Goal: Transaction & Acquisition: Purchase product/service

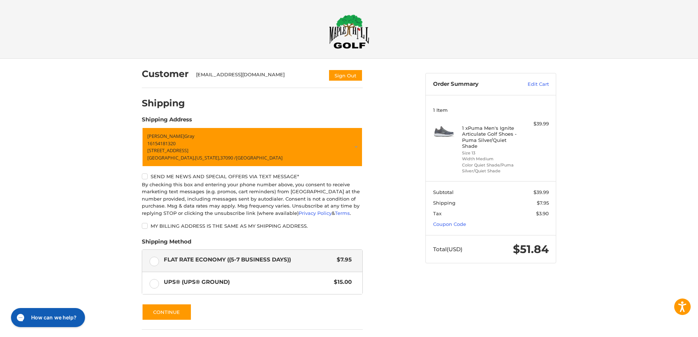
click at [361, 43] on img at bounding box center [349, 31] width 40 height 34
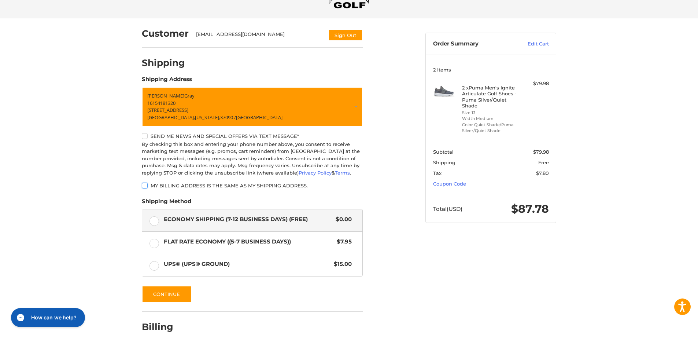
scroll to position [78, 0]
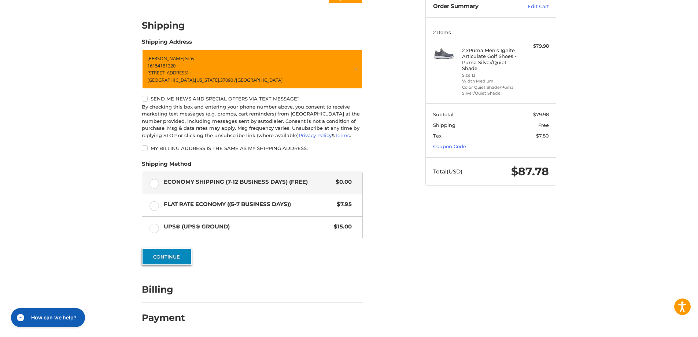
click at [172, 258] on button "Continue" at bounding box center [167, 256] width 50 height 17
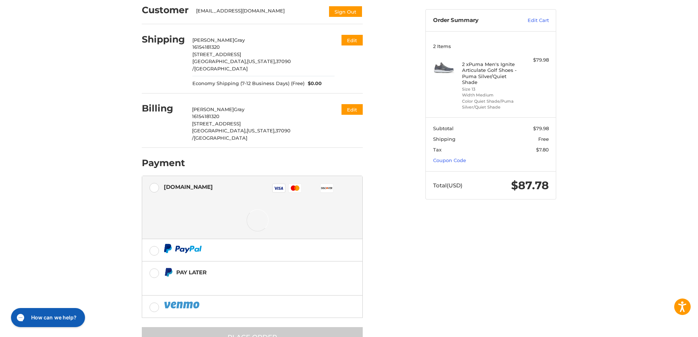
scroll to position [73, 0]
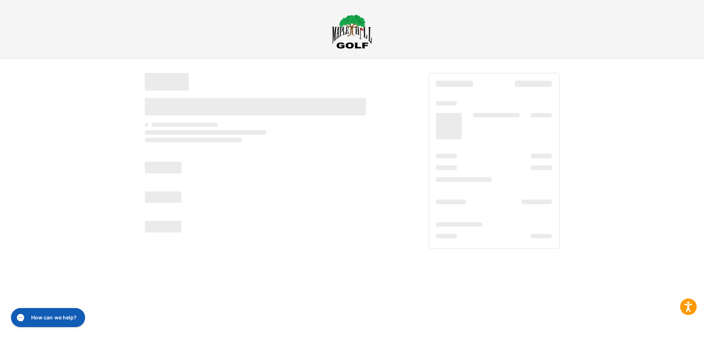
click at [348, 30] on img at bounding box center [352, 31] width 40 height 34
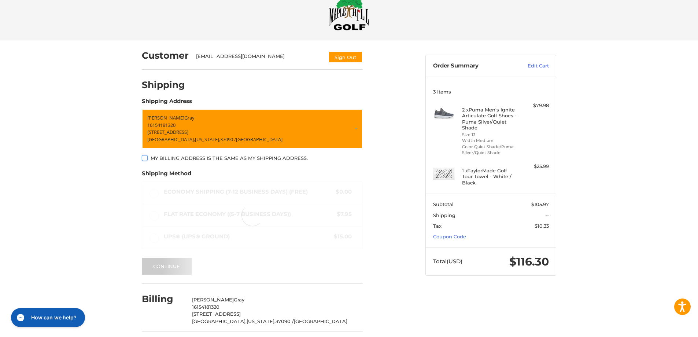
scroll to position [21, 0]
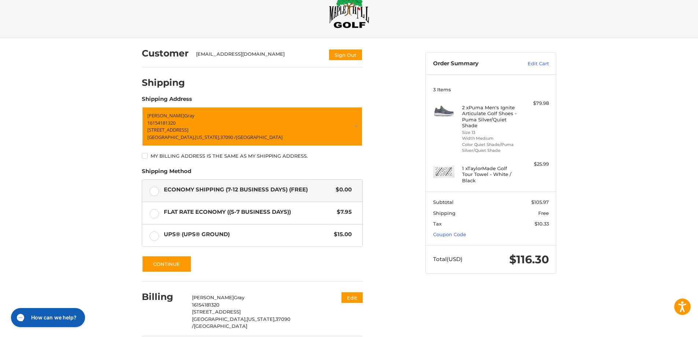
click at [354, 16] on img at bounding box center [349, 11] width 40 height 34
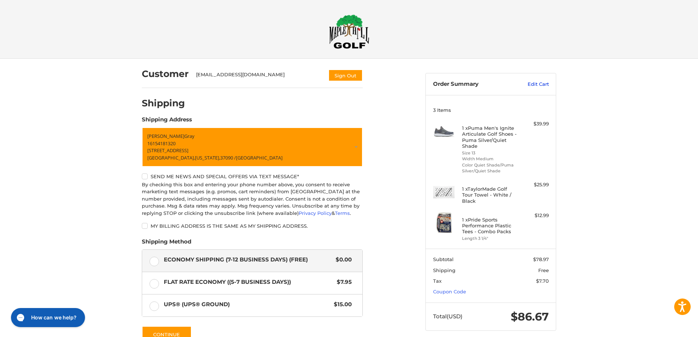
click at [531, 85] on link "Edit Cart" at bounding box center [530, 84] width 37 height 7
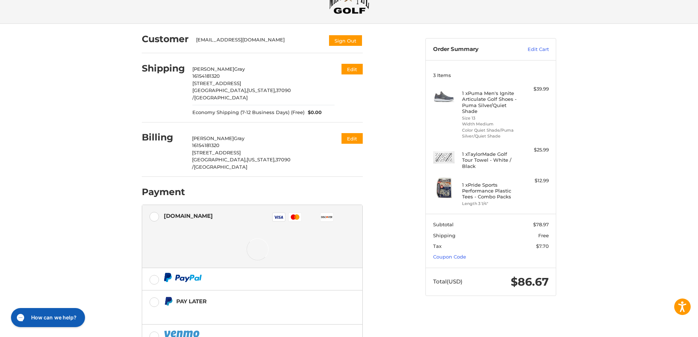
scroll to position [76, 0]
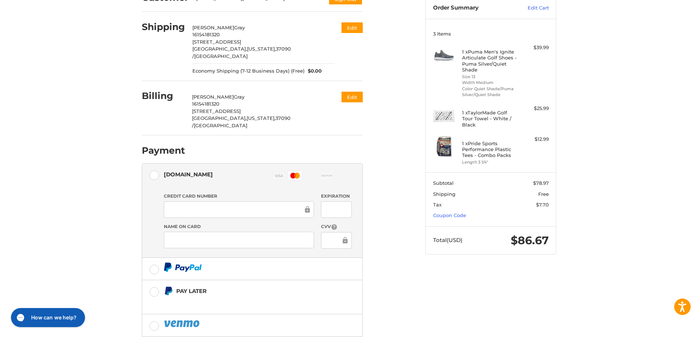
click at [417, 257] on div "Customer bravesfan3629@gmail.com Sign Out Shipping Nolan Gray 16154181320 3961 …" at bounding box center [278, 178] width 284 height 393
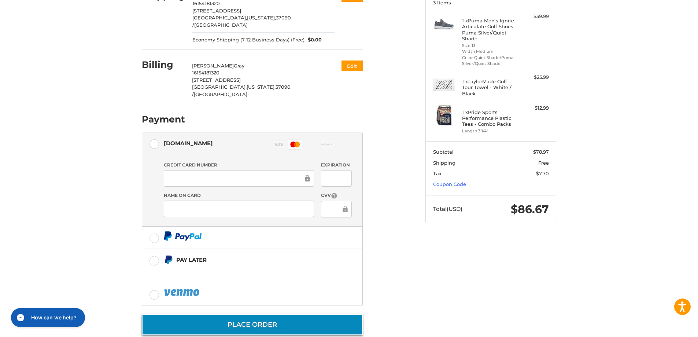
click at [268, 314] on button "Place Order" at bounding box center [252, 324] width 221 height 21
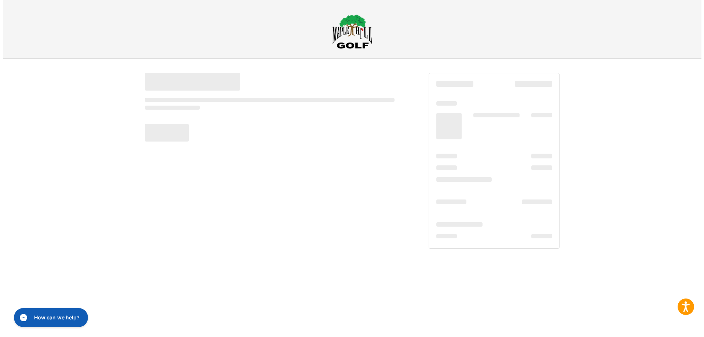
scroll to position [0, 0]
